Goal: Check status: Check status

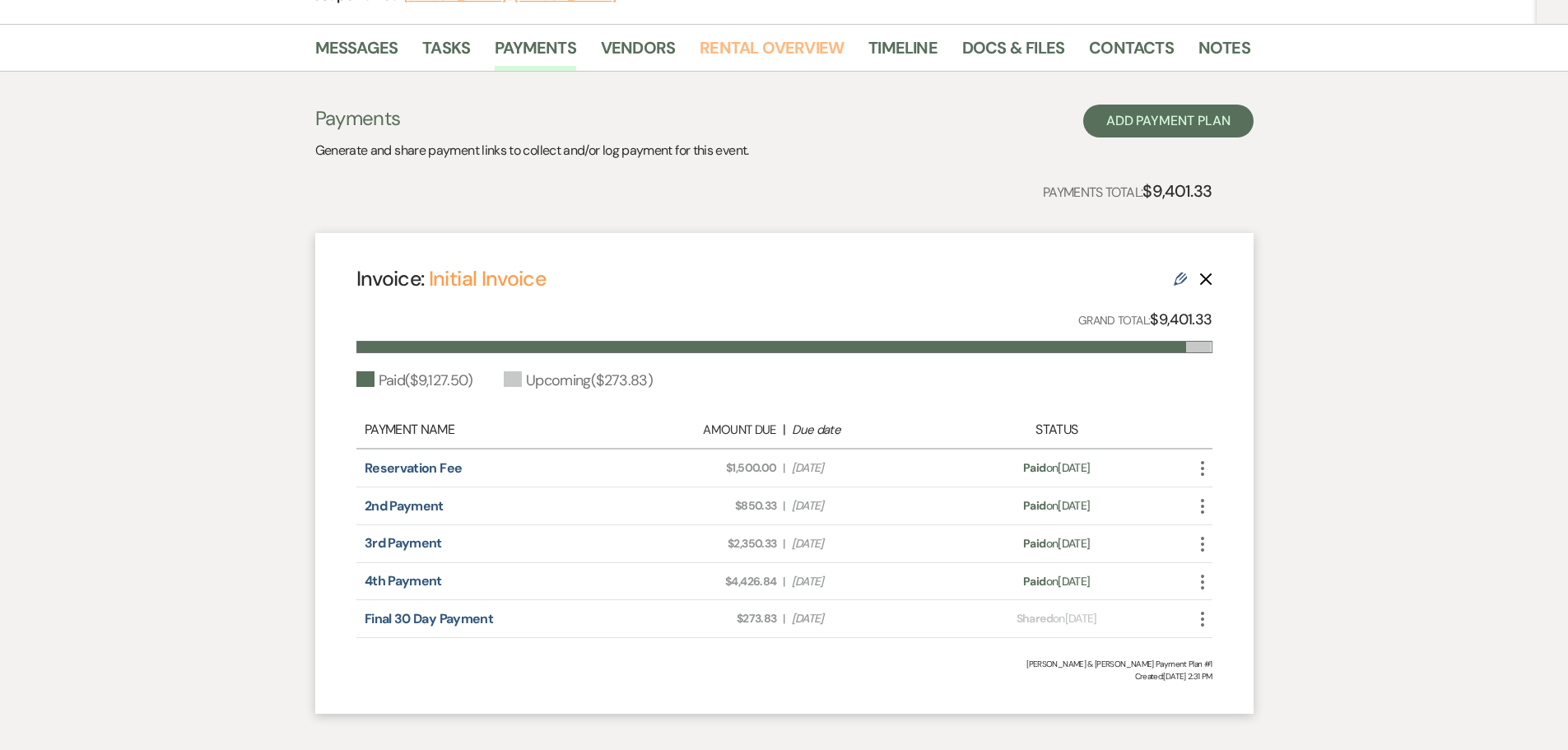
click at [767, 50] on link "Rental Overview" at bounding box center [772, 53] width 144 height 37
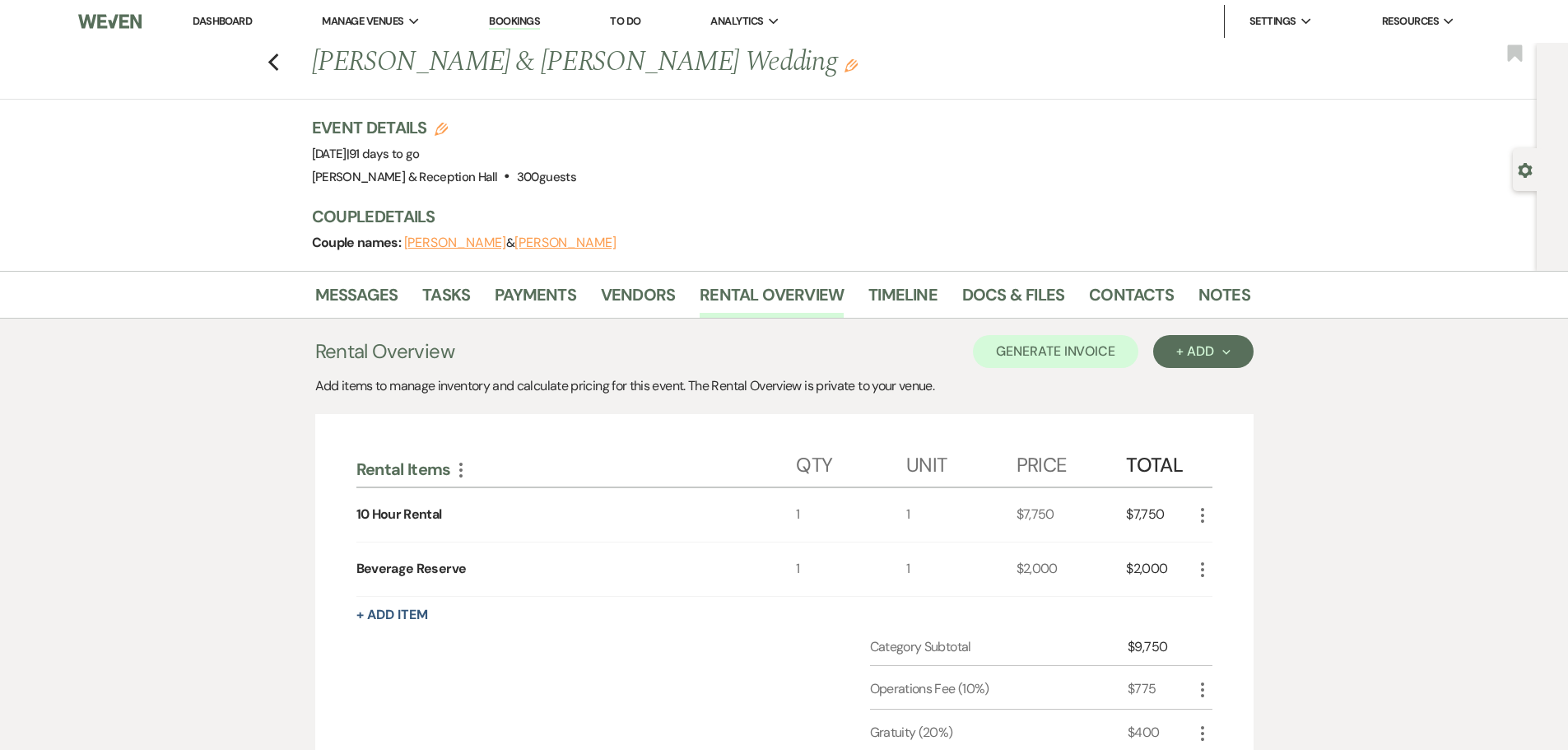
click at [239, 23] on link "Dashboard" at bounding box center [222, 21] width 59 height 14
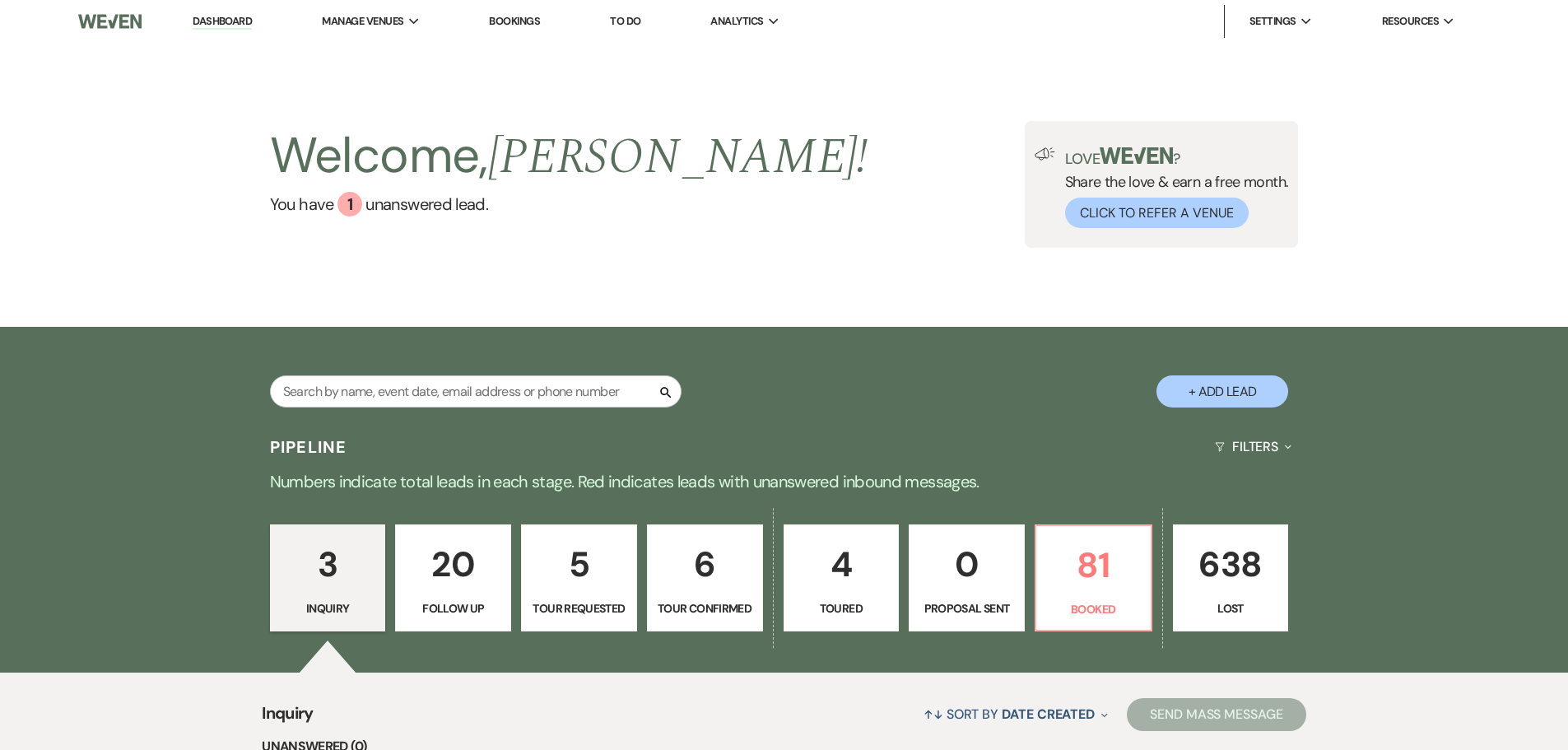
click at [733, 266] on div "Welcome, [PERSON_NAME] ! You have 1 unanswered lead . Love ? Share the love & e…" at bounding box center [784, 184] width 1568 height 284
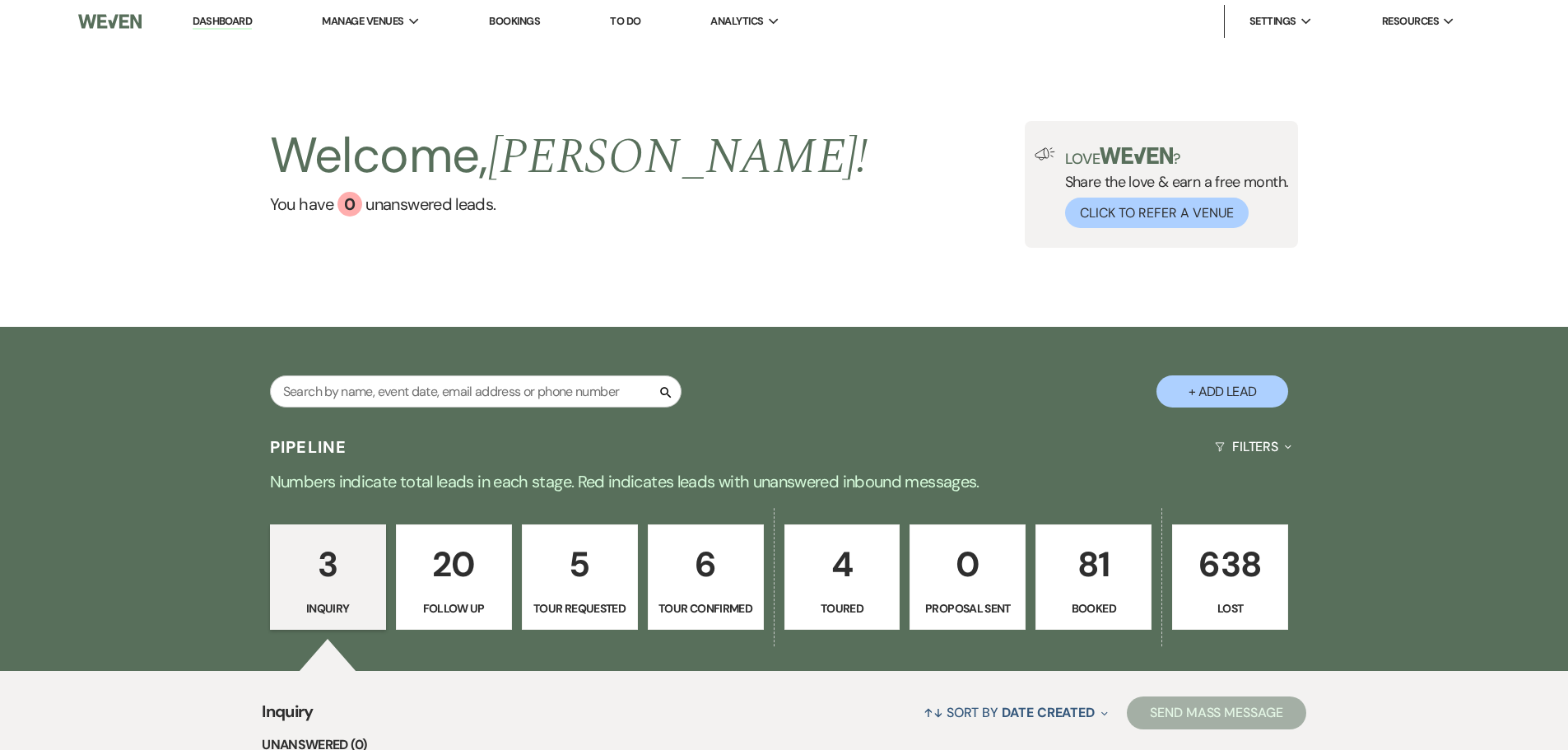
click at [1071, 582] on p "81" at bounding box center [1093, 564] width 95 height 55
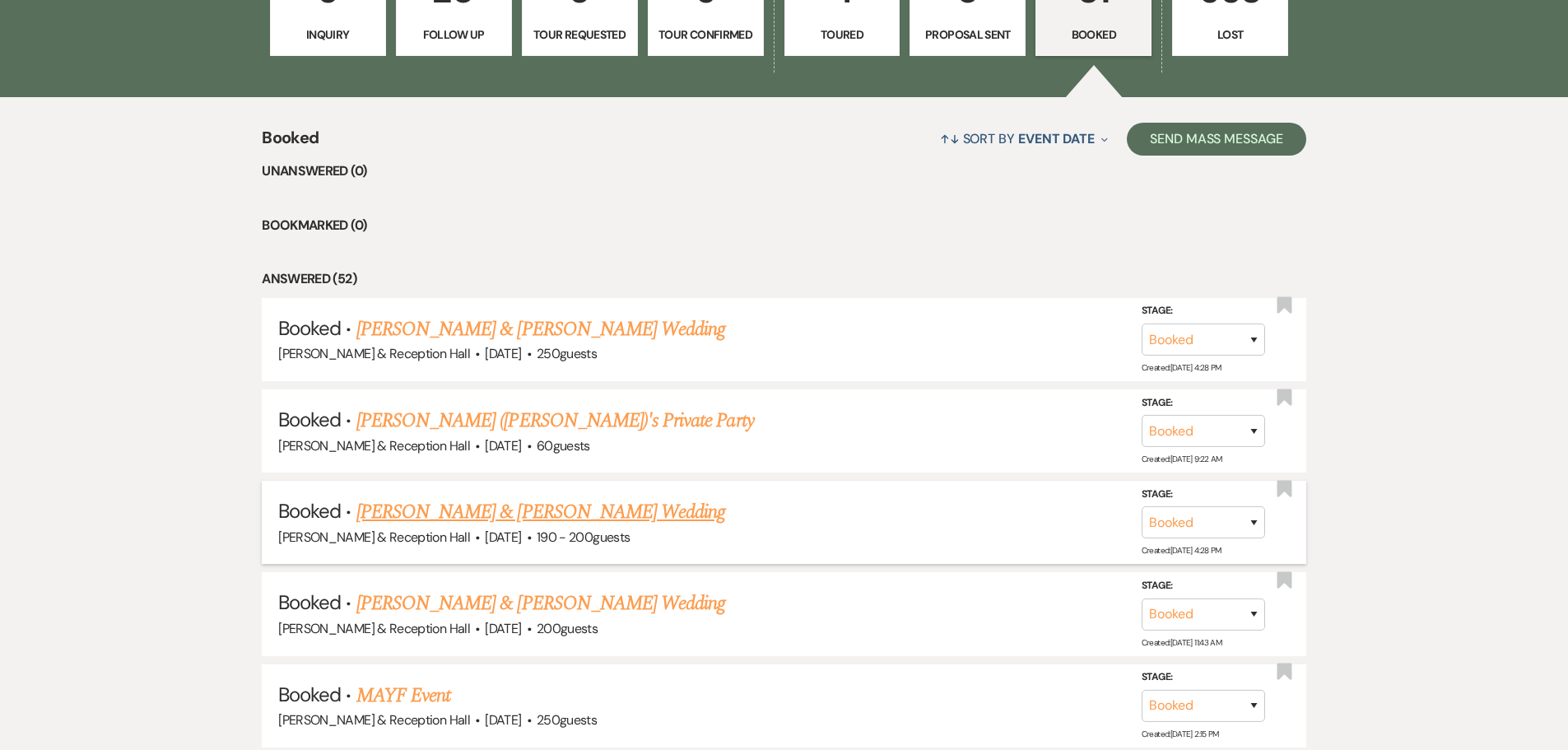
scroll to position [576, 0]
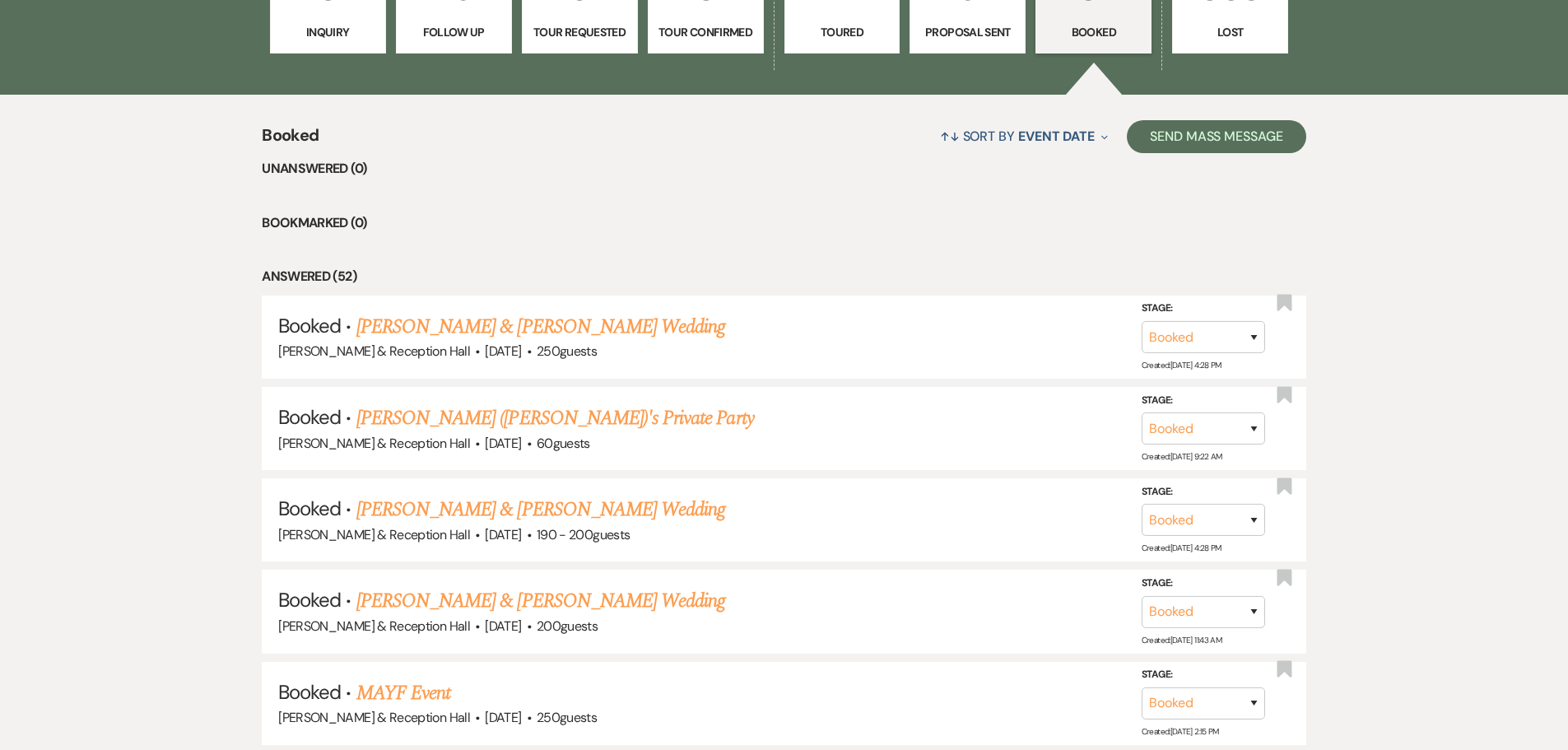
drag, startPoint x: 586, startPoint y: 510, endPoint x: 954, endPoint y: 512, distance: 368.0
click at [586, 510] on link "Bridget Boltz & Dylan Cardoza's Wedding" at bounding box center [541, 509] width 369 height 30
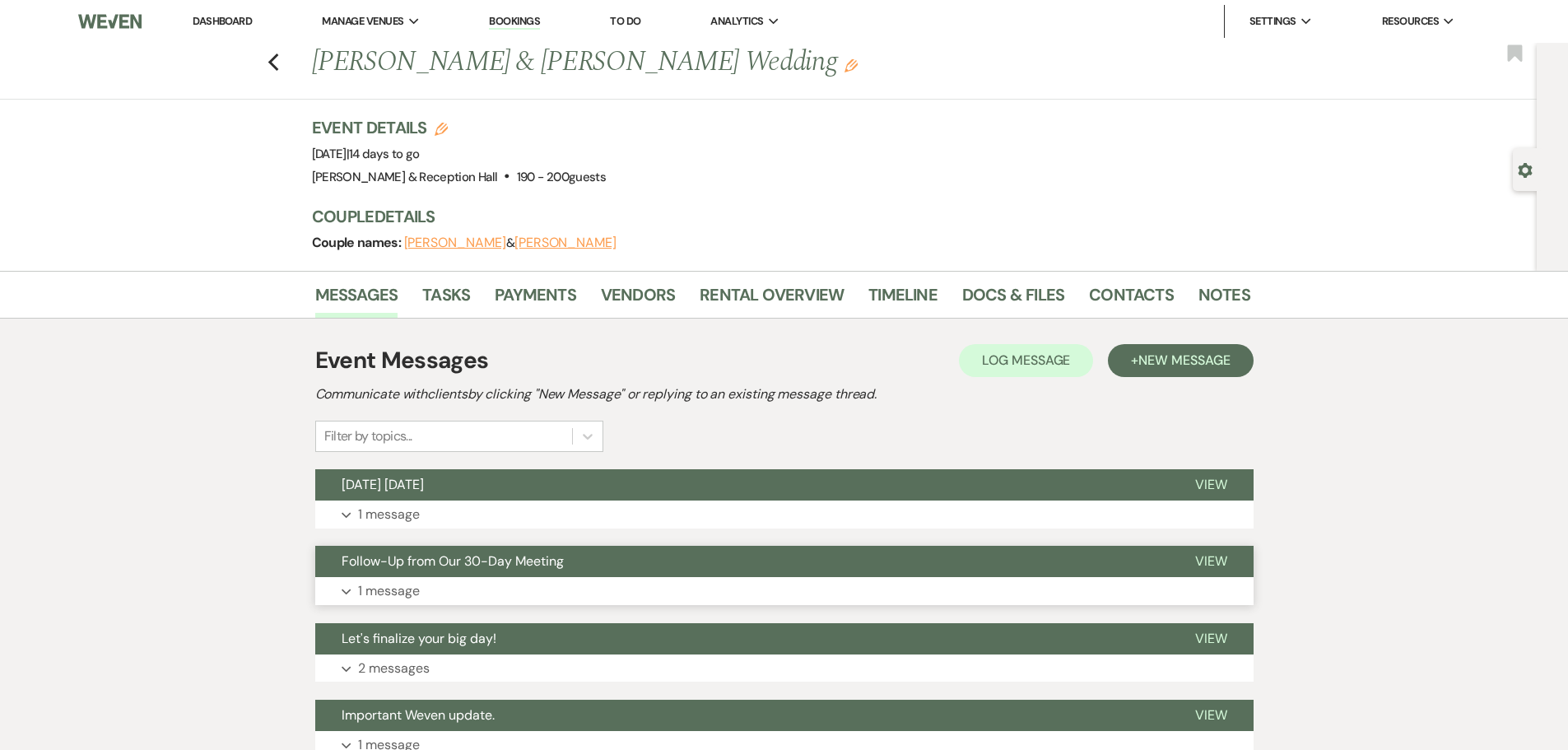
click at [381, 561] on span "Follow-Up from Our 30-Day Meeting" at bounding box center [452, 561] width 222 height 17
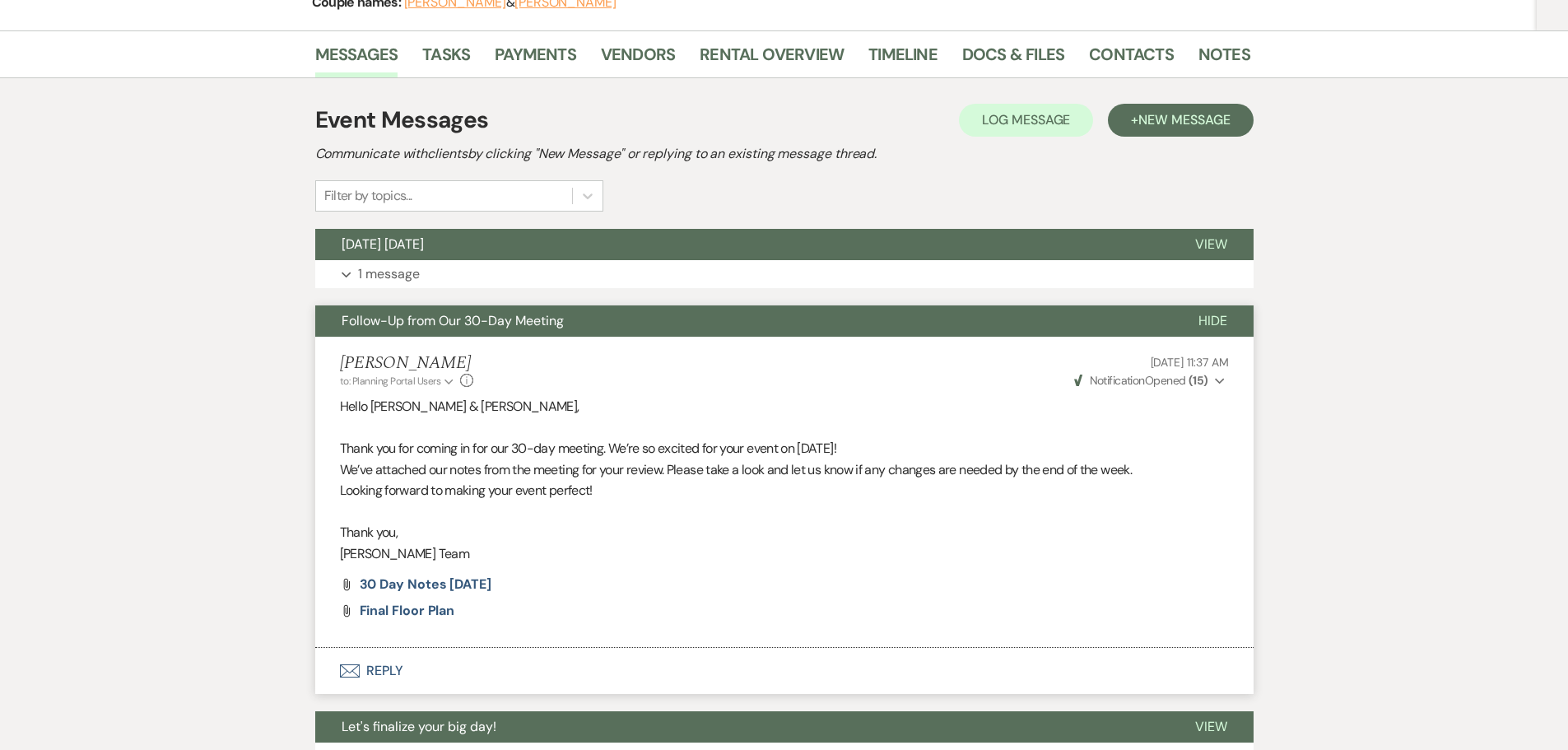
scroll to position [247, 0]
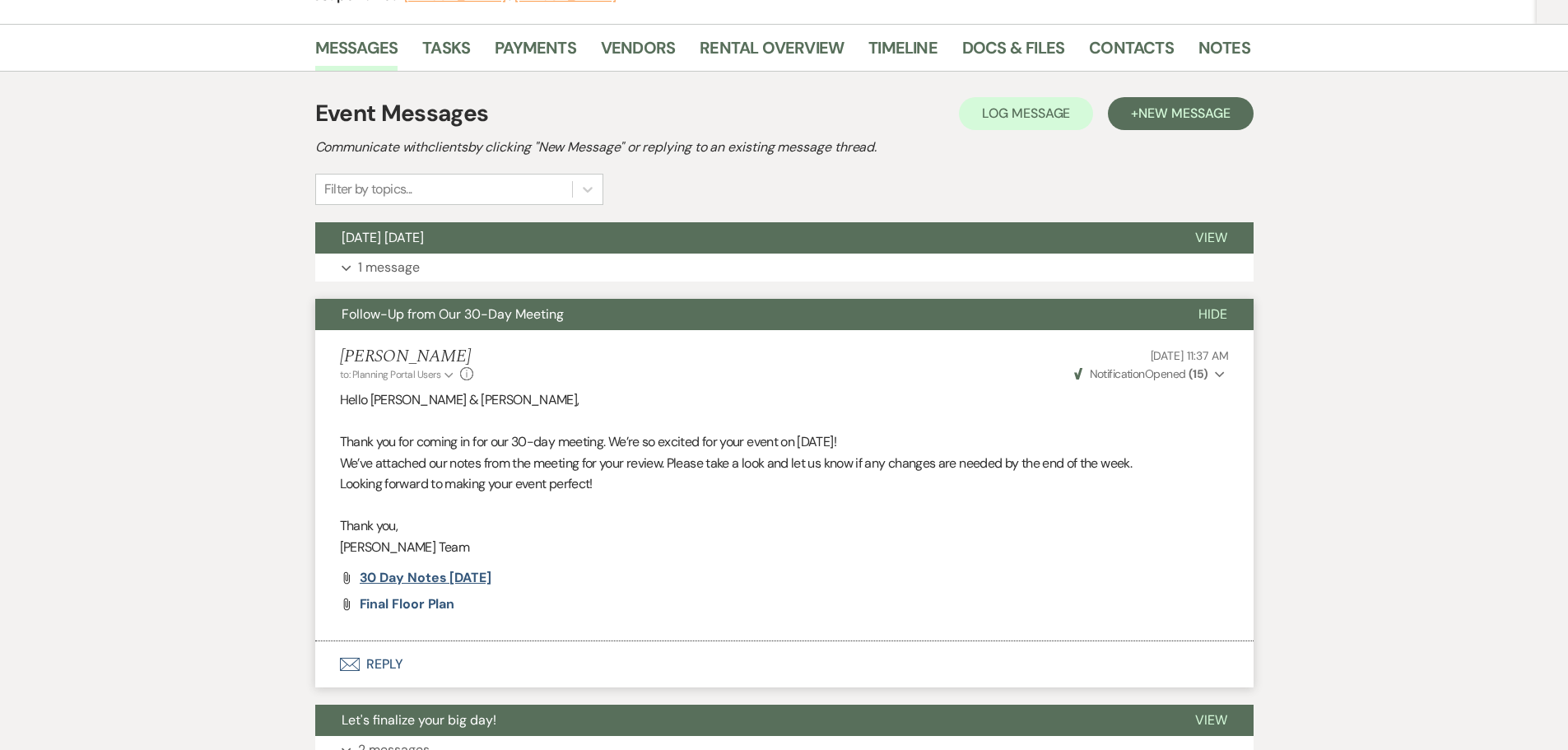
click at [396, 580] on span "30 Day Notes 09.06.25" at bounding box center [425, 578] width 131 height 17
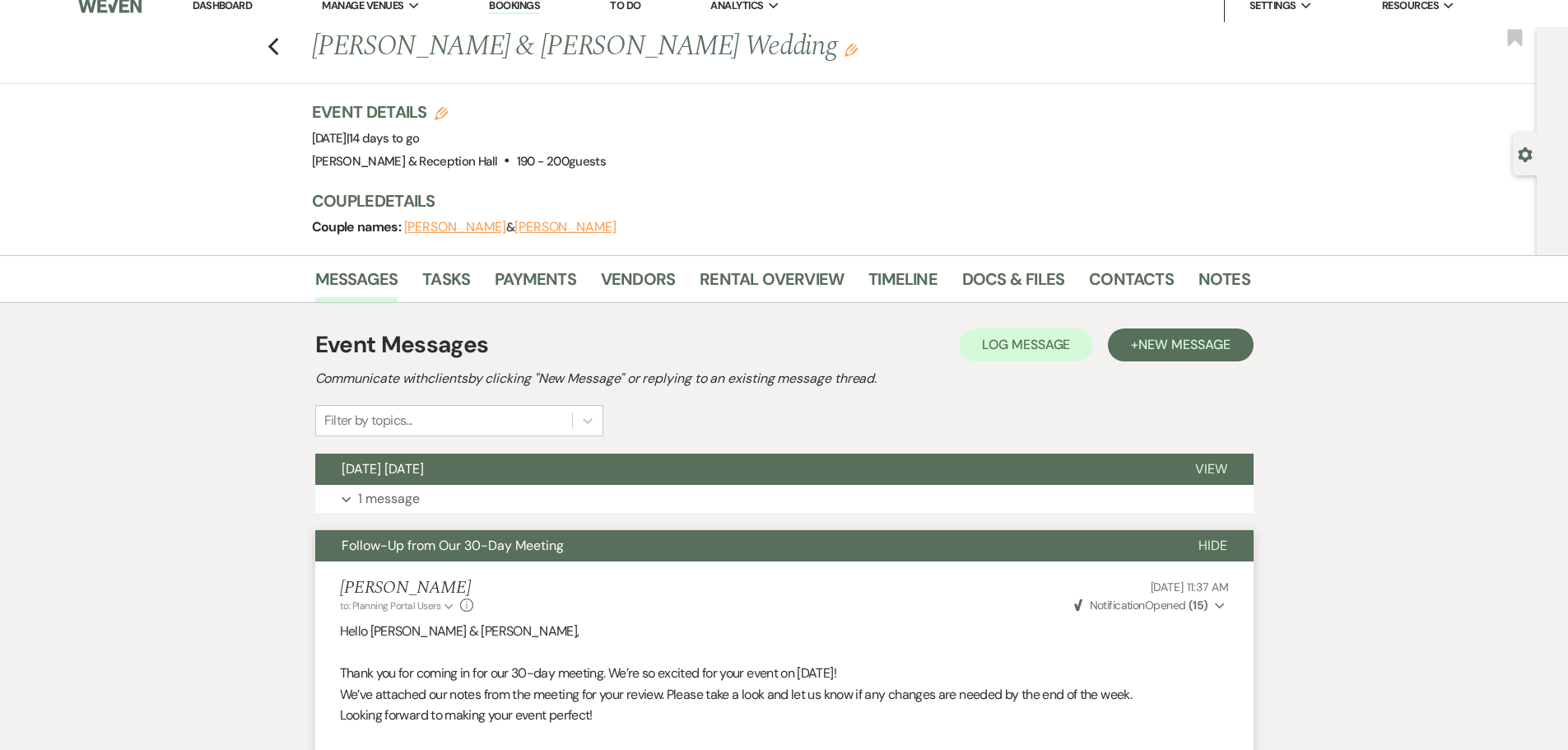
scroll to position [0, 0]
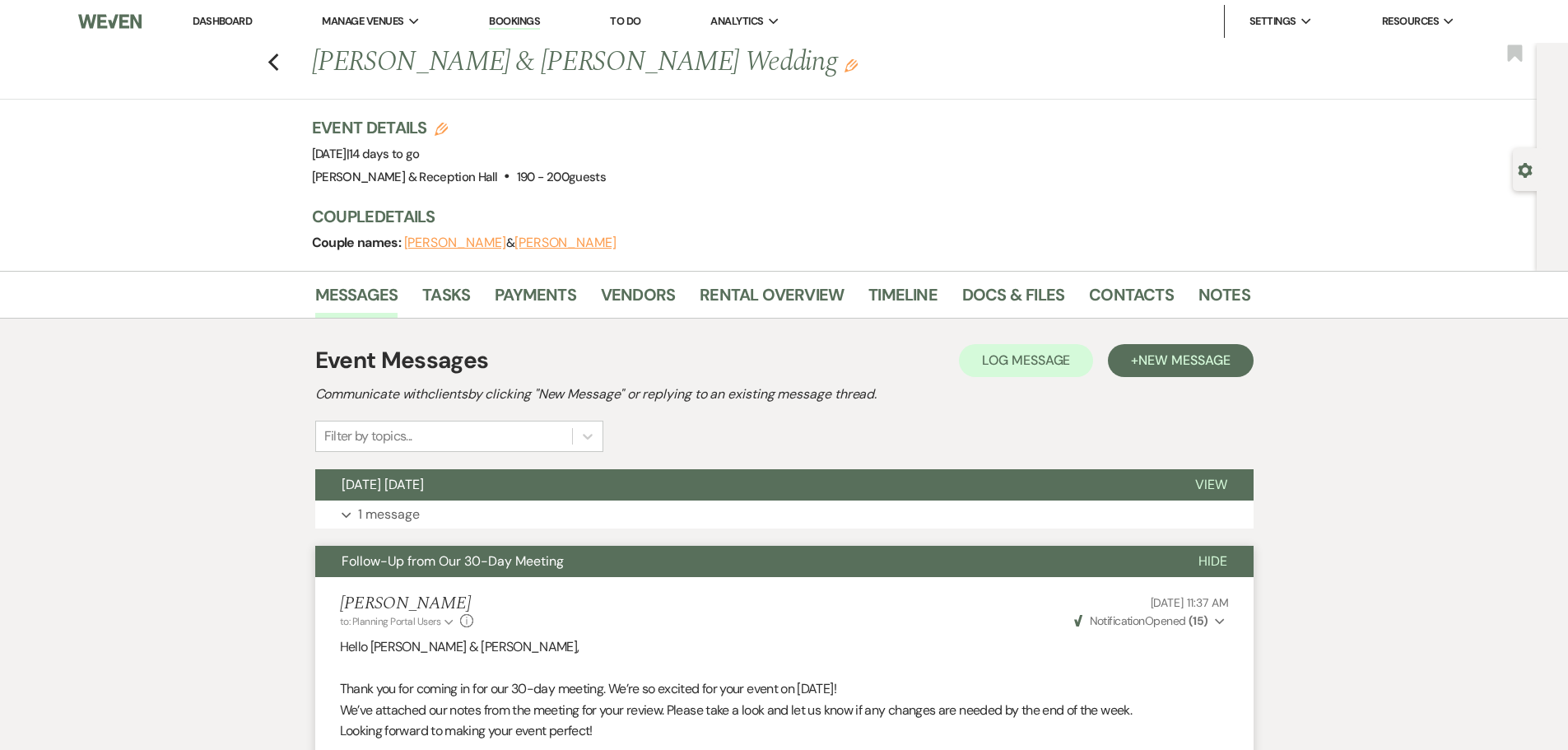
click at [231, 20] on link "Dashboard" at bounding box center [222, 21] width 59 height 14
